Goal: Check status

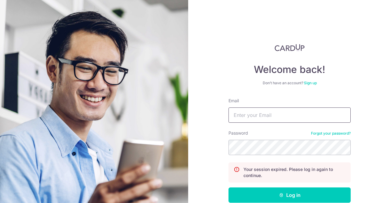
drag, startPoint x: 251, startPoint y: 117, endPoint x: 262, endPoint y: 118, distance: 10.7
click at [251, 117] on input "Email" at bounding box center [289, 114] width 122 height 15
type input "[EMAIL_ADDRESS][DOMAIN_NAME]"
click at [228, 187] on button "Log in" at bounding box center [289, 194] width 122 height 15
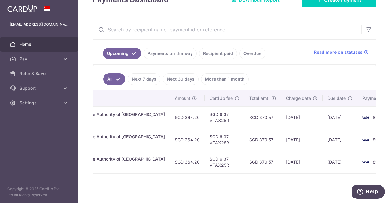
scroll to position [0, 191]
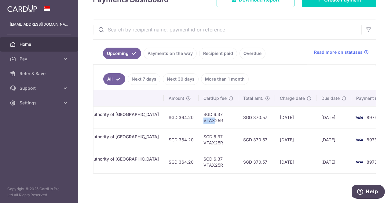
drag, startPoint x: 180, startPoint y: 118, endPoint x: 192, endPoint y: 118, distance: 11.9
click at [198, 118] on td "SGD 6.37 VTAX25R" at bounding box center [218, 117] width 40 height 22
drag, startPoint x: 231, startPoint y: 114, endPoint x: 244, endPoint y: 114, distance: 12.8
click at [244, 114] on td "SGD 370.57" at bounding box center [256, 117] width 37 height 22
